Goal: Task Accomplishment & Management: Complete application form

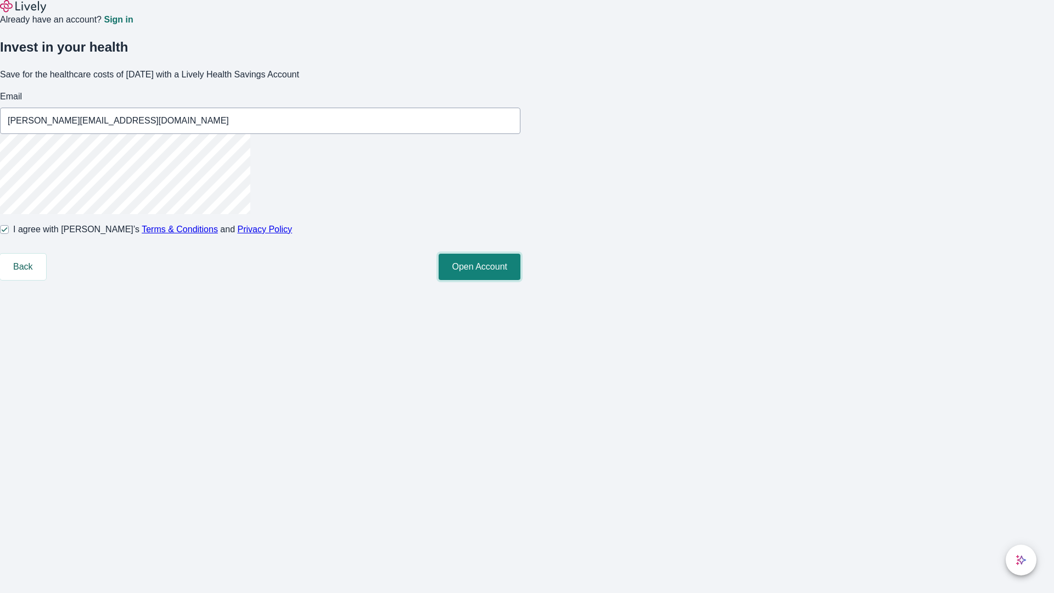
click at [521, 280] on button "Open Account" at bounding box center [480, 267] width 82 height 26
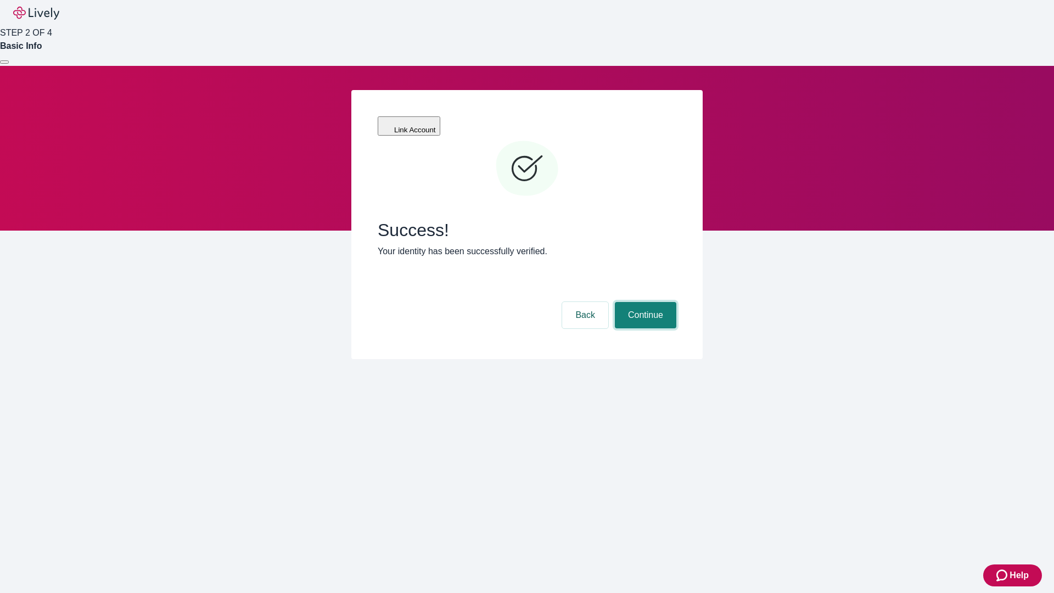
click at [644, 302] on button "Continue" at bounding box center [646, 315] width 62 height 26
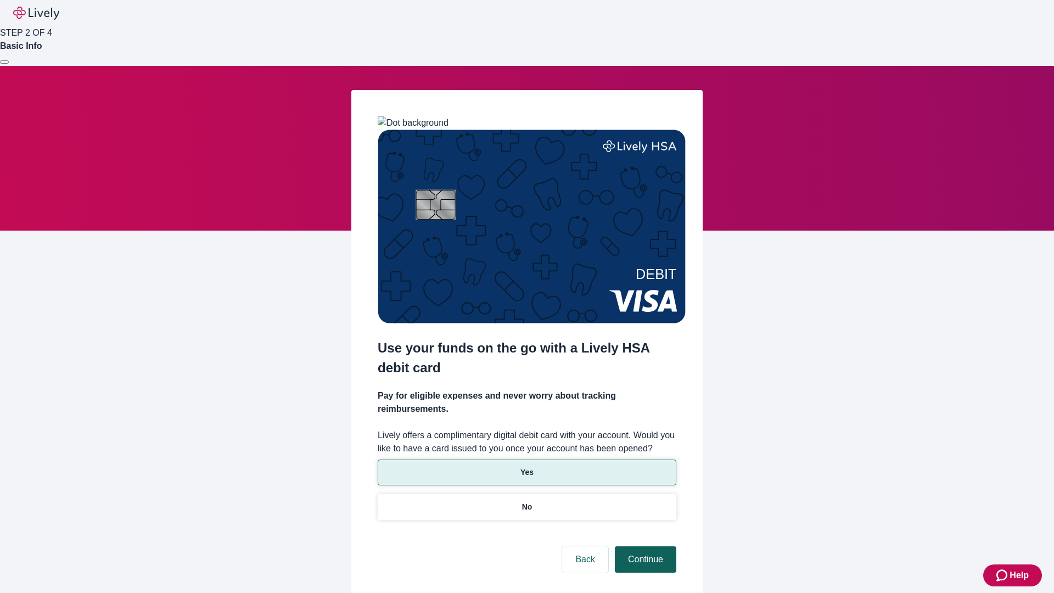
click at [527, 467] on p "Yes" at bounding box center [527, 473] width 13 height 12
click at [644, 546] on button "Continue" at bounding box center [646, 559] width 62 height 26
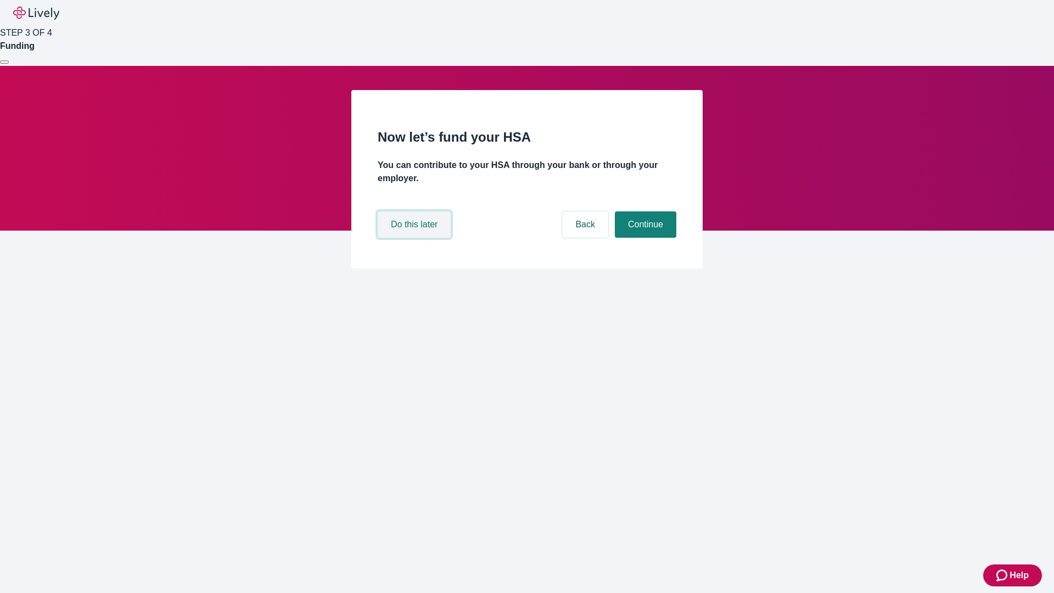
click at [416, 238] on button "Do this later" at bounding box center [414, 224] width 73 height 26
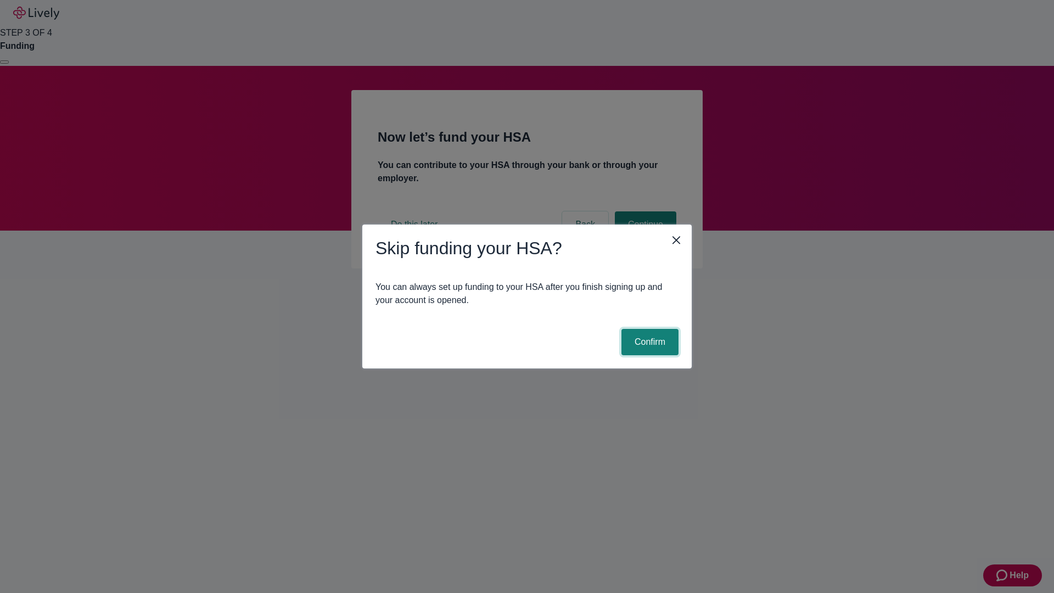
click at [649, 342] on button "Confirm" at bounding box center [650, 342] width 57 height 26
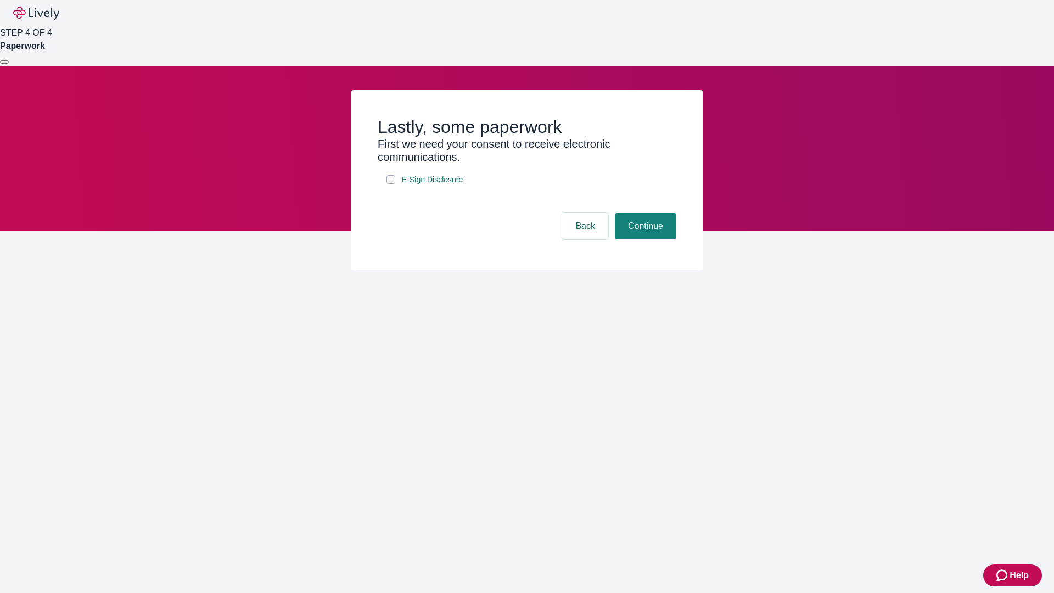
click at [391, 184] on input "E-Sign Disclosure" at bounding box center [391, 179] width 9 height 9
checkbox input "true"
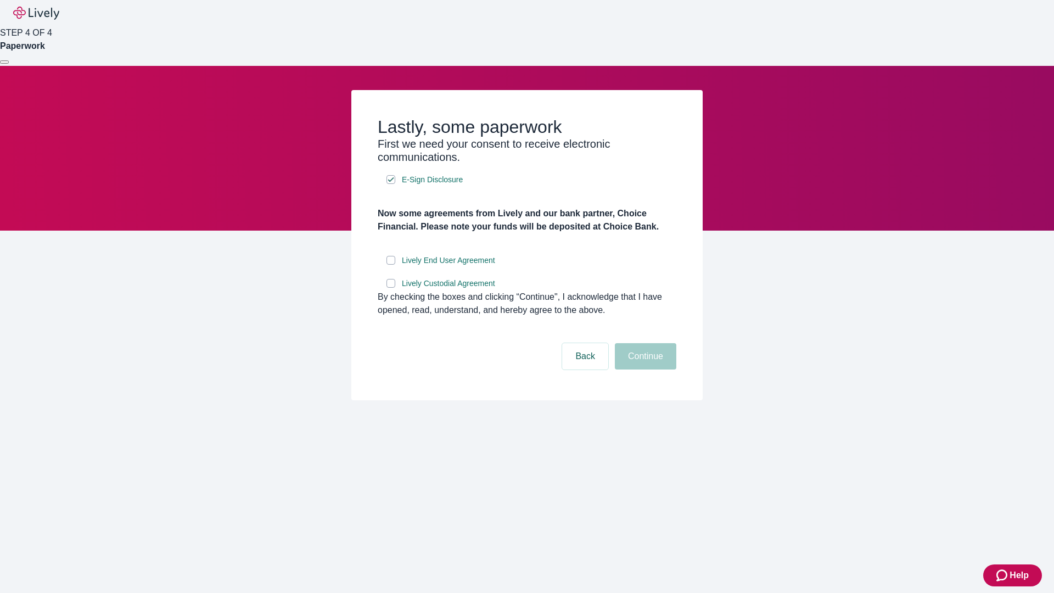
click at [391, 265] on input "Lively End User Agreement" at bounding box center [391, 260] width 9 height 9
checkbox input "true"
click at [391, 288] on input "Lively Custodial Agreement" at bounding box center [391, 283] width 9 height 9
checkbox input "true"
click at [644, 370] on button "Continue" at bounding box center [646, 356] width 62 height 26
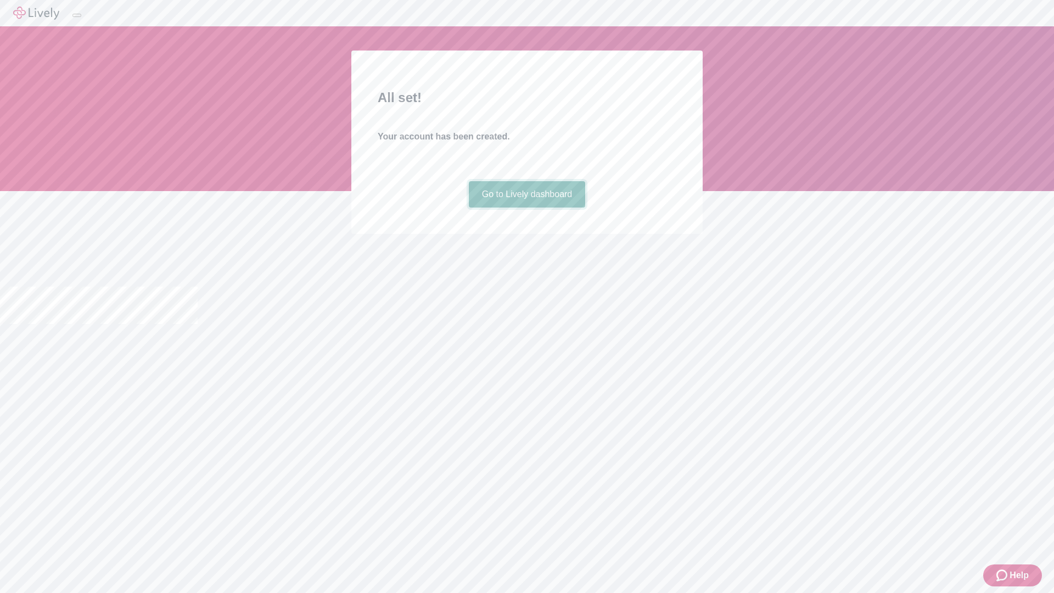
click at [527, 208] on link "Go to Lively dashboard" at bounding box center [527, 194] width 117 height 26
